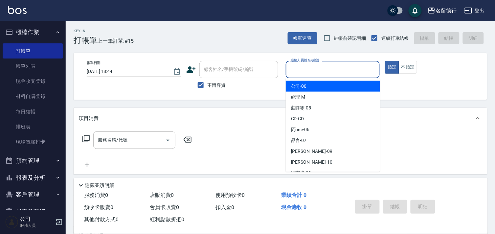
click at [293, 68] on input "服務人員姓名/編號" at bounding box center [333, 70] width 88 height 12
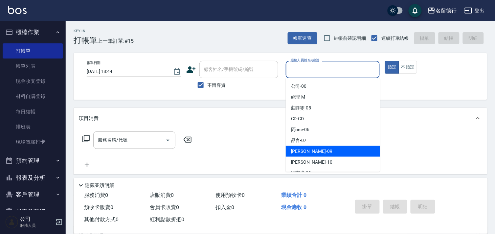
click at [303, 151] on span "[PERSON_NAME] -09" at bounding box center [311, 151] width 41 height 7
type input "[PERSON_NAME]-09"
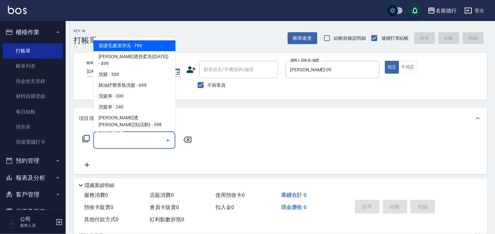
click at [143, 134] on input "服務名稱/代號" at bounding box center [129, 140] width 66 height 12
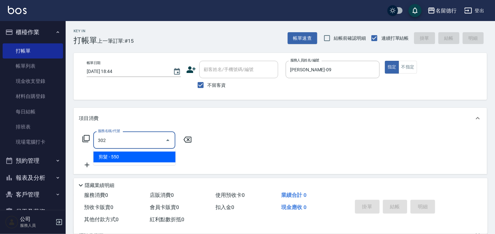
click at [141, 156] on span "剪髮 - 550" at bounding box center [134, 157] width 82 height 11
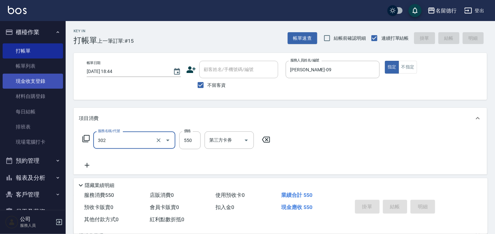
type input "302"
type input "[DATE] 19:16"
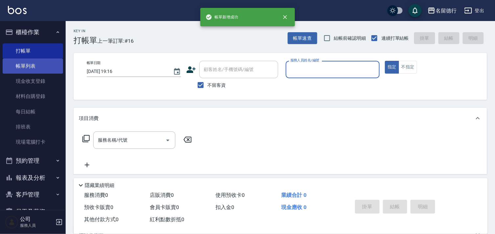
click at [32, 67] on link "帳單列表" at bounding box center [33, 65] width 60 height 15
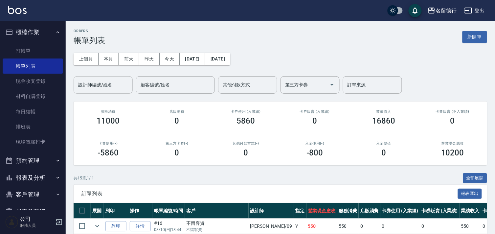
click at [92, 85] on input "設計師編號/姓名" at bounding box center [103, 85] width 53 height 12
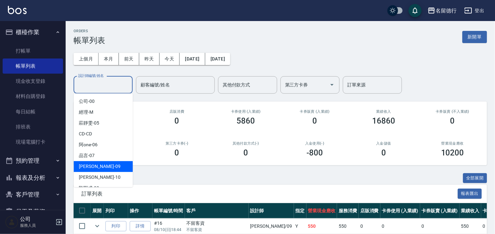
click at [95, 168] on span "[PERSON_NAME] -09" at bounding box center [99, 166] width 41 height 7
type input "[PERSON_NAME]-09"
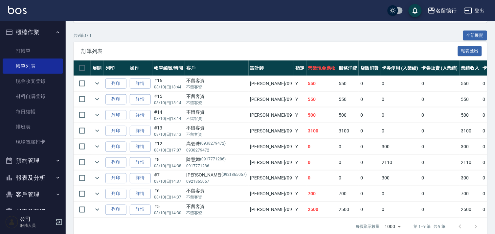
scroll to position [146, 0]
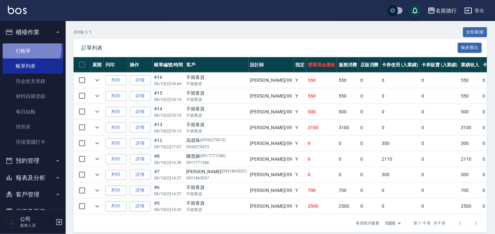
click at [27, 49] on link "打帳單" at bounding box center [33, 50] width 60 height 15
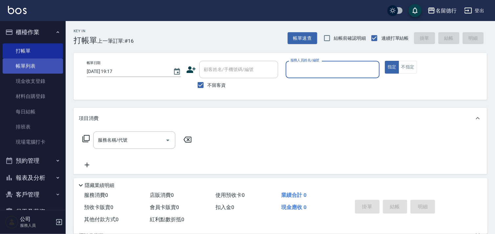
click at [27, 65] on link "帳單列表" at bounding box center [33, 65] width 60 height 15
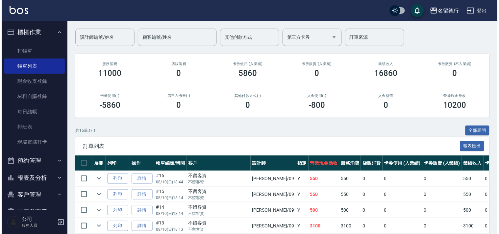
scroll to position [146, 0]
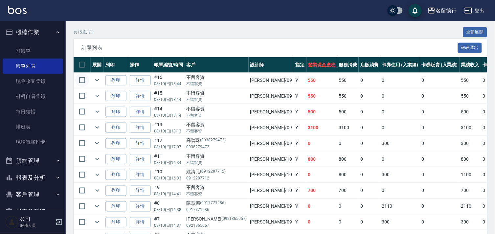
click at [81, 82] on input "checkbox" at bounding box center [82, 80] width 14 height 14
checkbox input "true"
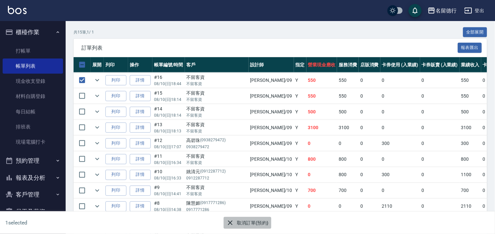
click at [239, 220] on button "取消訂單(預約)" at bounding box center [248, 223] width 48 height 12
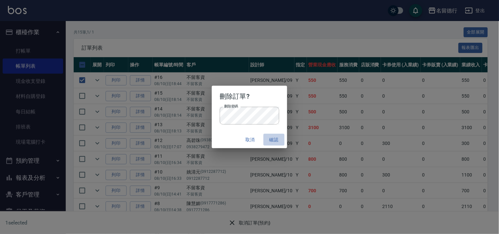
click at [276, 139] on button "確認" at bounding box center [273, 140] width 21 height 12
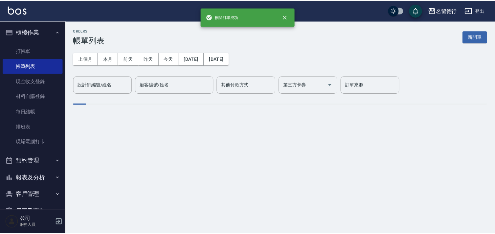
scroll to position [0, 0]
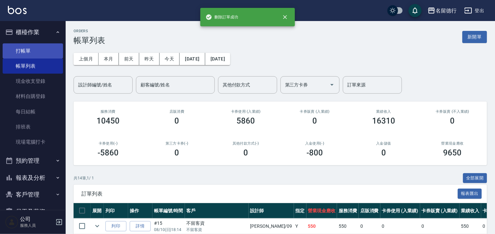
click at [24, 49] on link "打帳單" at bounding box center [33, 50] width 60 height 15
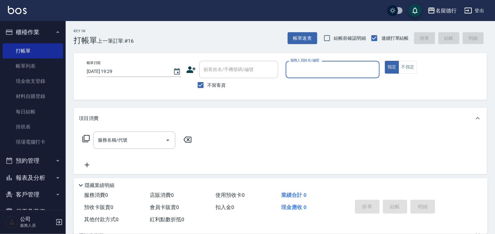
click at [300, 67] on input "服務人員姓名/編號" at bounding box center [333, 70] width 88 height 12
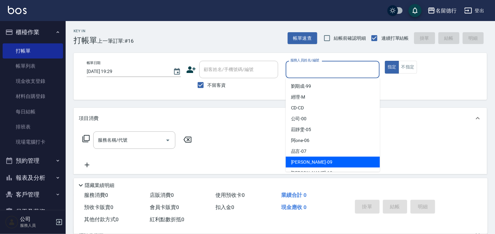
click at [299, 161] on span "[PERSON_NAME] -09" at bounding box center [311, 162] width 41 height 7
type input "[PERSON_NAME]-09"
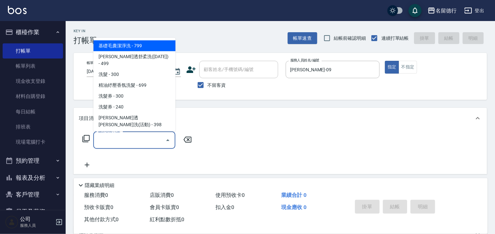
click at [140, 139] on input "服務名稱/代號" at bounding box center [129, 140] width 66 height 12
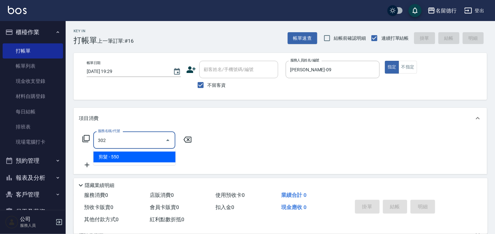
click at [137, 160] on span "剪髮 - 550" at bounding box center [134, 157] width 82 height 11
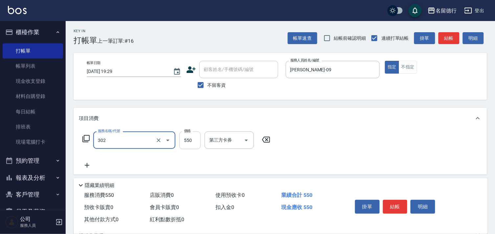
type input "剪髮(302)"
click at [191, 140] on input "550" at bounding box center [189, 140] width 21 height 18
type input "650"
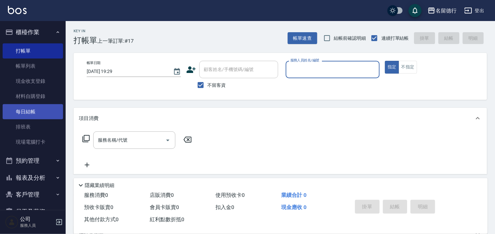
click at [29, 113] on link "每日結帳" at bounding box center [33, 111] width 60 height 15
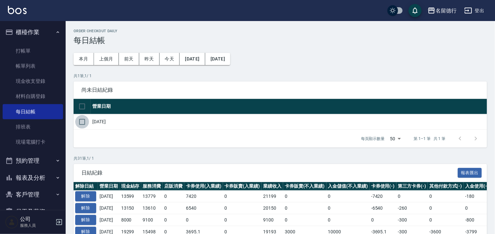
click at [84, 123] on input "checkbox" at bounding box center [82, 122] width 14 height 14
checkbox input "true"
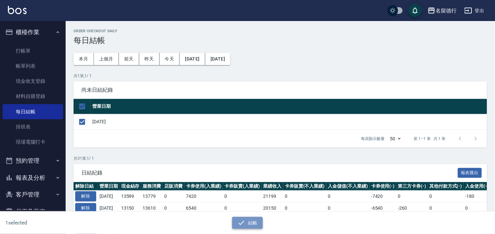
click at [244, 219] on icon "button" at bounding box center [242, 223] width 8 height 8
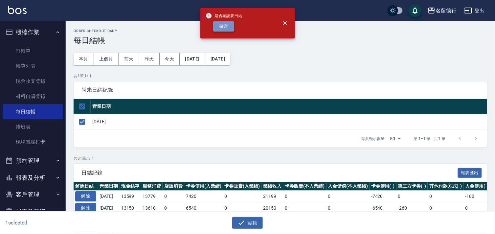
click at [224, 25] on button "確定" at bounding box center [223, 26] width 21 height 10
checkbox input "false"
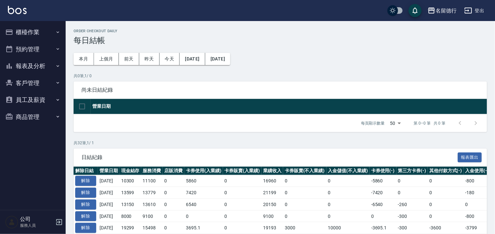
click at [30, 64] on button "報表及分析" at bounding box center [33, 66] width 60 height 17
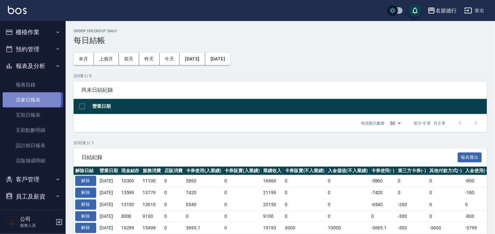
click at [28, 99] on link "店家日報表" at bounding box center [33, 99] width 60 height 15
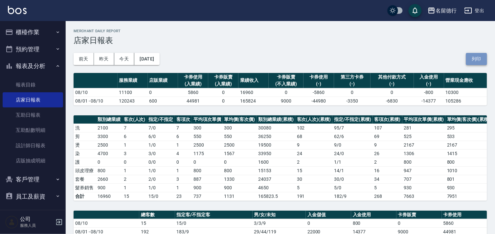
drag, startPoint x: 481, startPoint y: 58, endPoint x: 379, endPoint y: 207, distance: 181.1
click at [481, 58] on button "列印" at bounding box center [476, 59] width 21 height 12
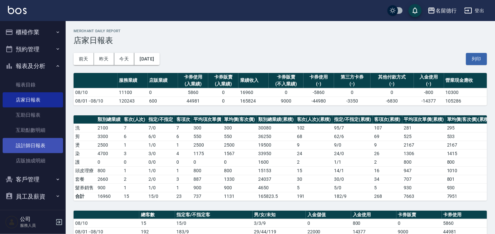
click at [17, 143] on link "設計師日報表" at bounding box center [33, 145] width 60 height 15
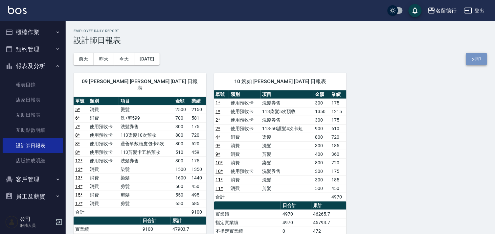
click at [482, 58] on button "列印" at bounding box center [476, 59] width 21 height 12
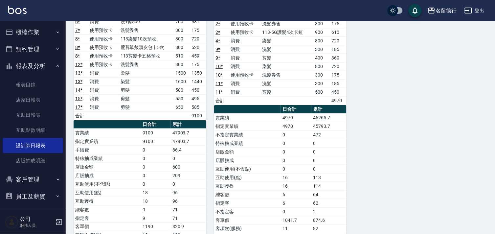
scroll to position [121, 0]
